Goal: Information Seeking & Learning: Learn about a topic

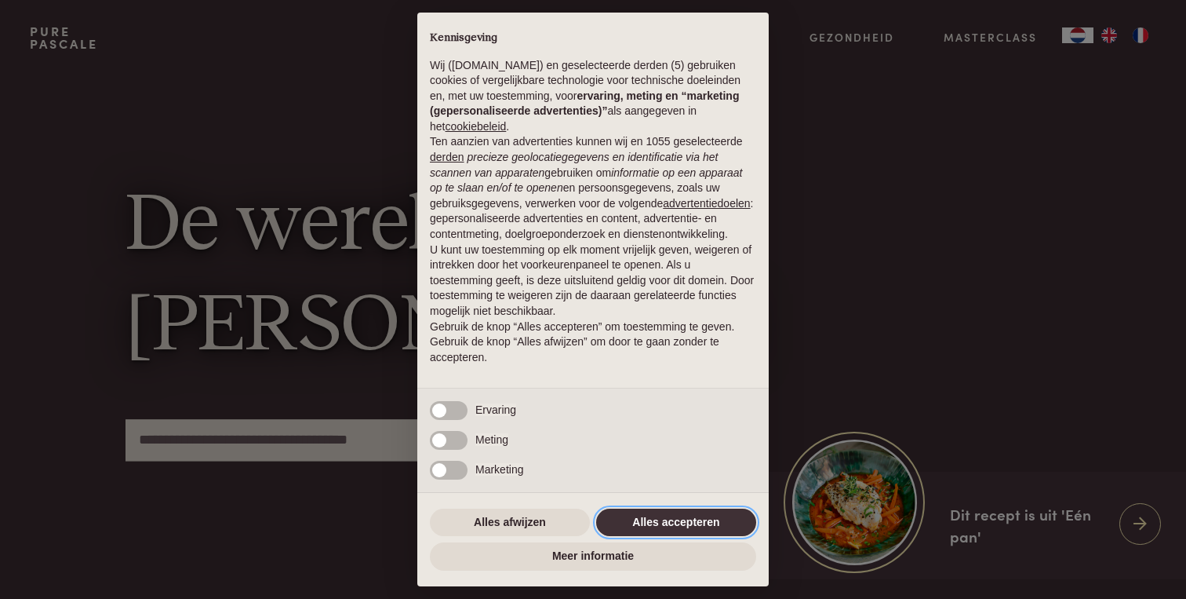
click at [616, 523] on button "Alles accepteren" at bounding box center [676, 522] width 160 height 28
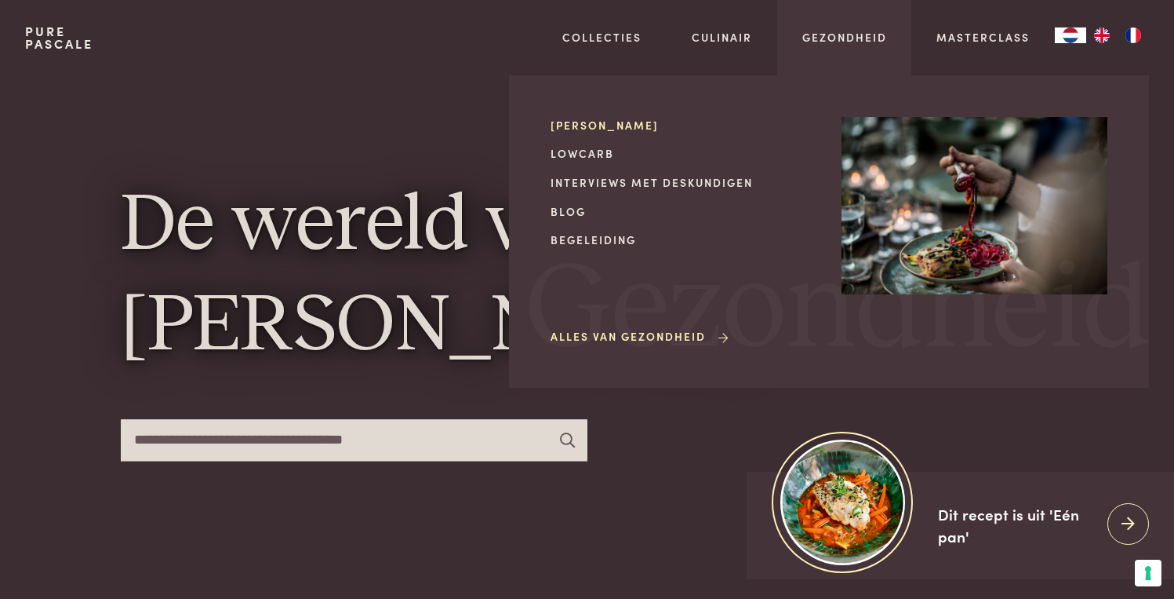
click at [646, 131] on link "[PERSON_NAME]" at bounding box center [684, 125] width 266 height 16
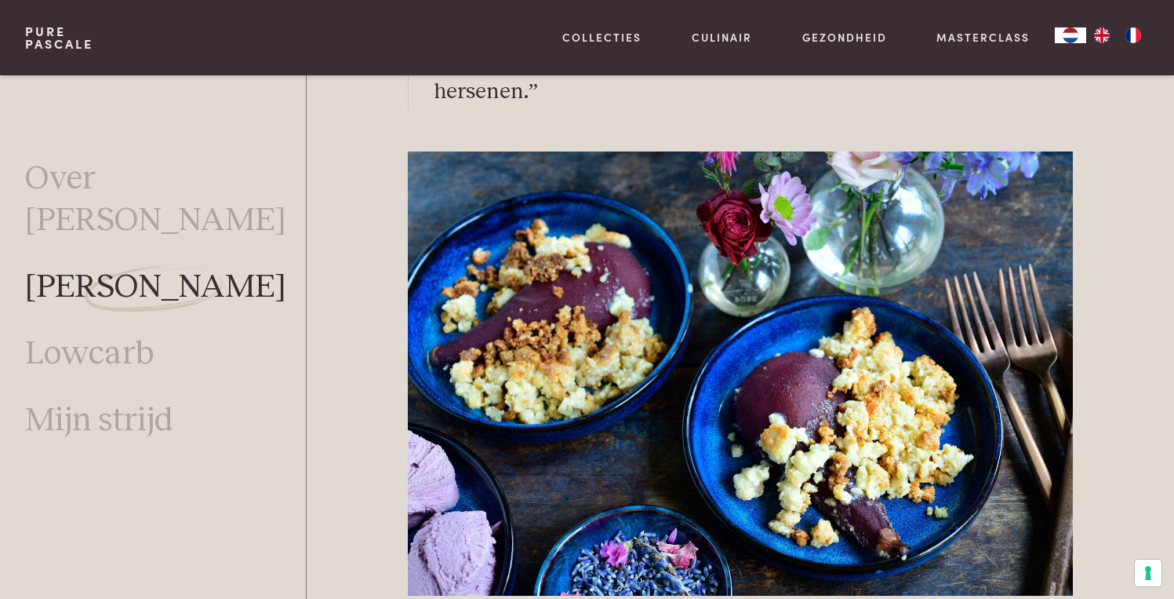
scroll to position [5152, 0]
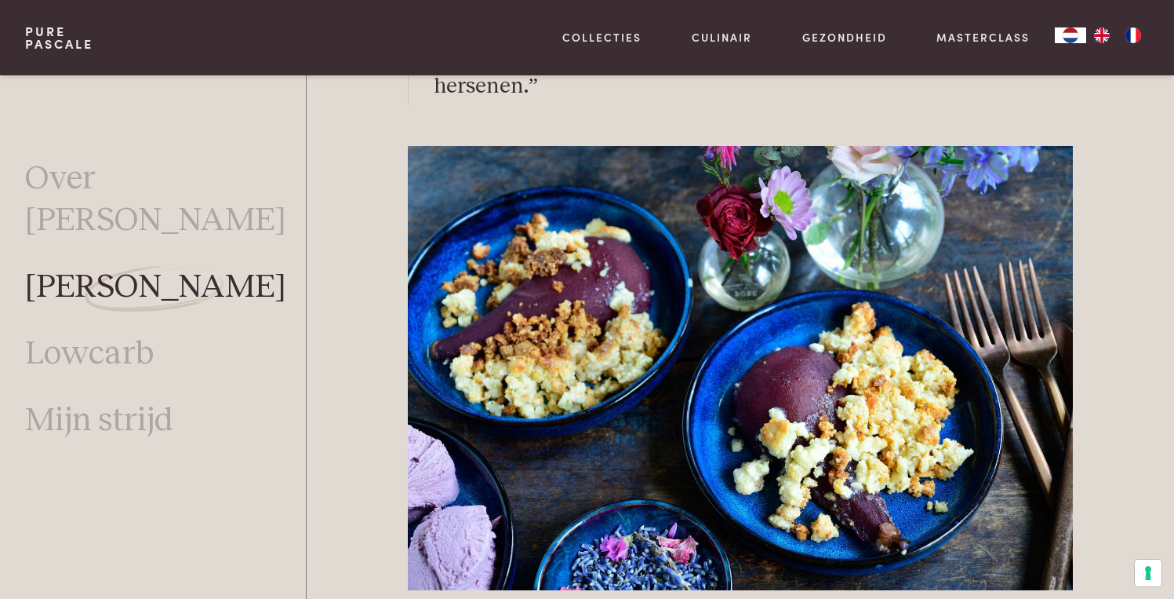
click at [834, 253] on img at bounding box center [740, 368] width 665 height 444
click at [134, 400] on link "Mijn strijd" at bounding box center [99, 421] width 148 height 42
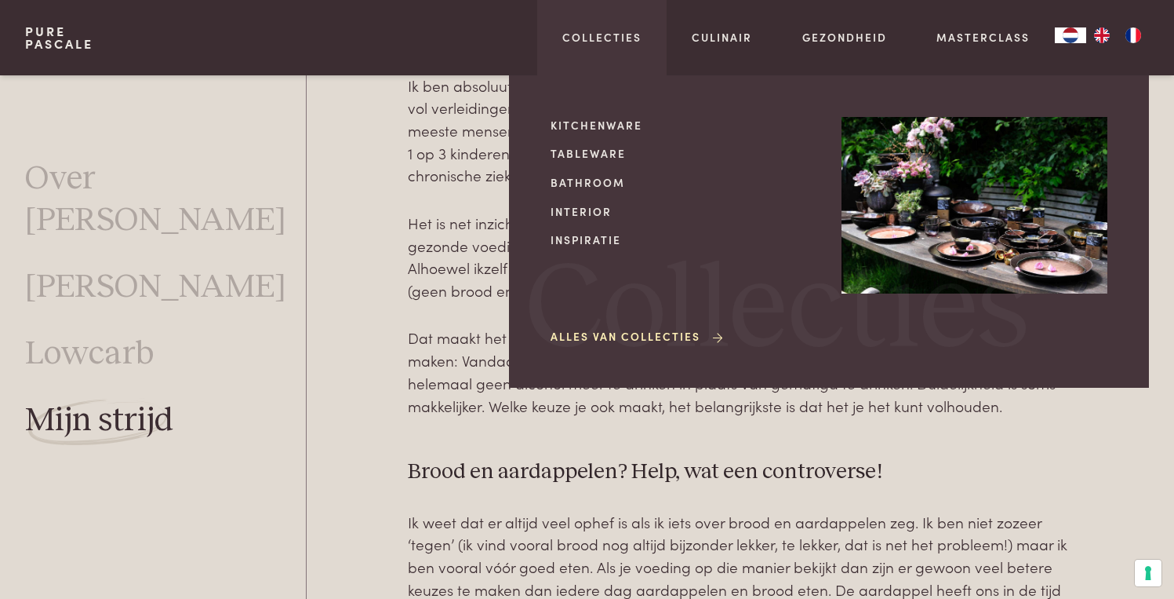
scroll to position [2201, 0]
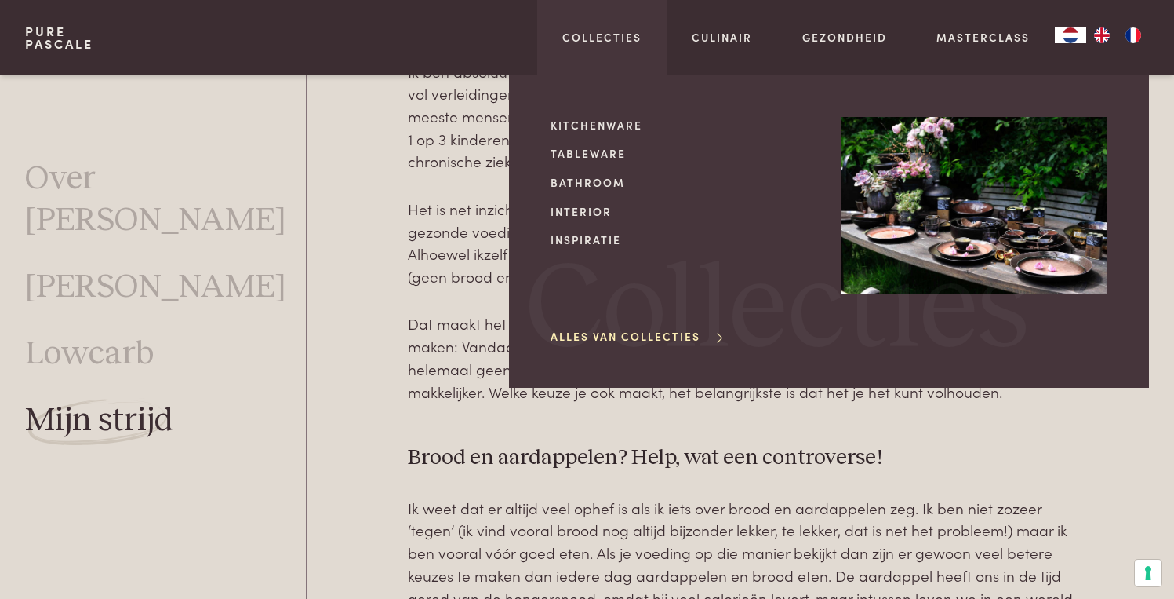
click at [908, 224] on img at bounding box center [975, 205] width 266 height 177
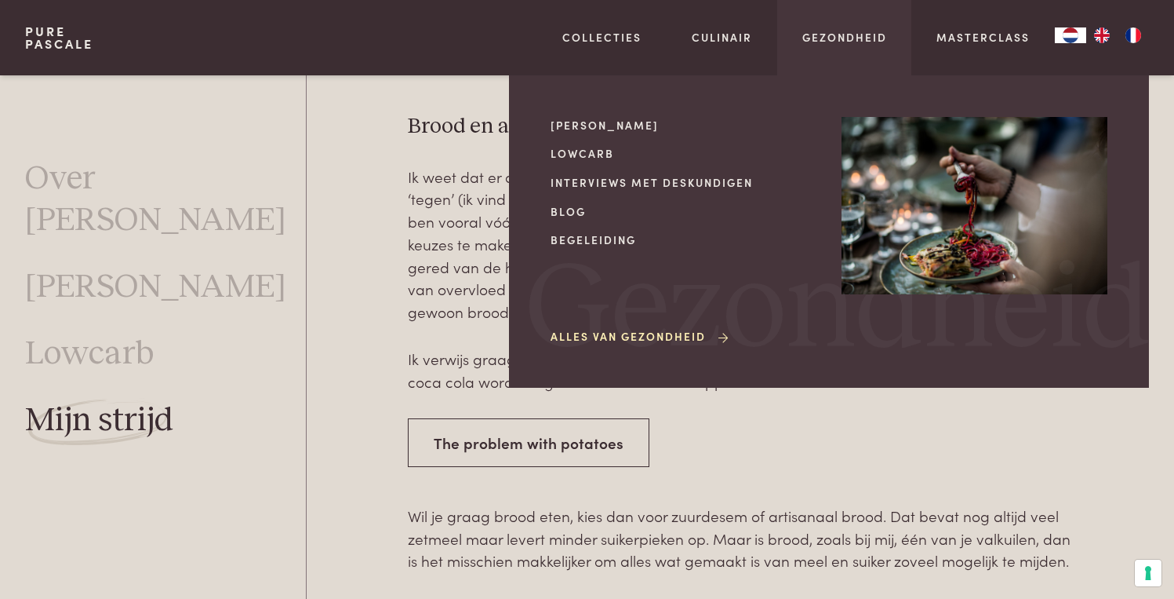
scroll to position [2515, 0]
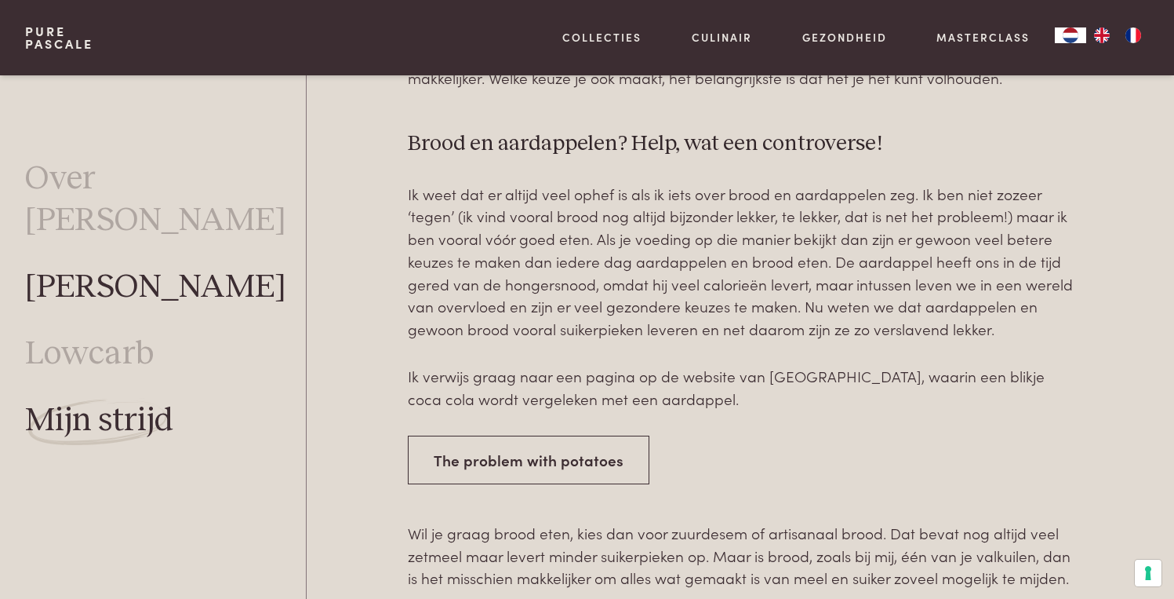
click at [139, 267] on link "[PERSON_NAME]" at bounding box center [155, 288] width 261 height 42
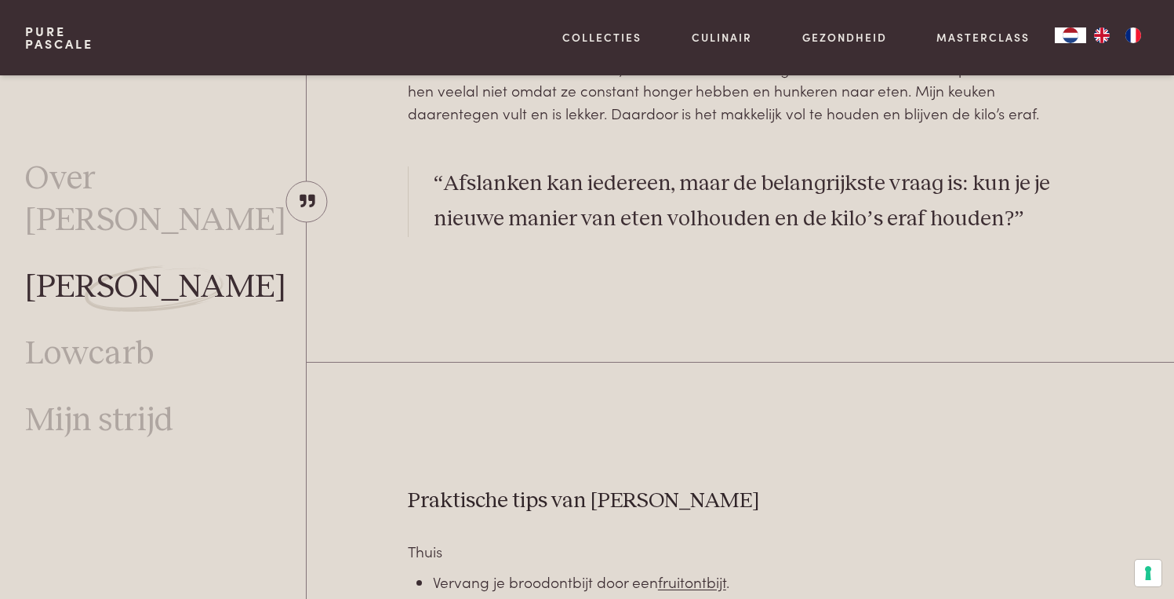
scroll to position [3892, 0]
